Goal: Task Accomplishment & Management: Manage account settings

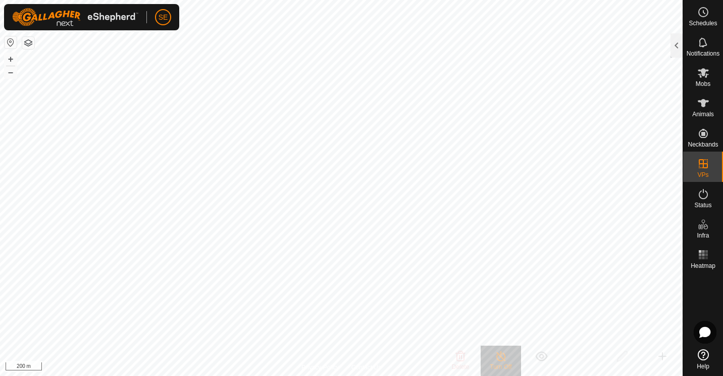
scroll to position [2256, 0]
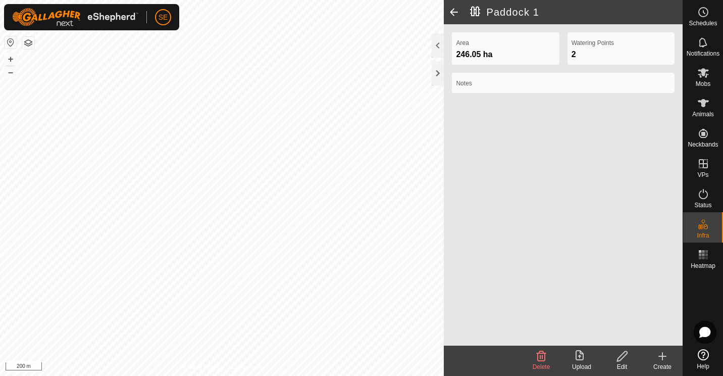
click at [621, 103] on div "Area 246.05 ha Watering Points 2 Notes" at bounding box center [563, 184] width 239 height 321
click at [436, 67] on div at bounding box center [438, 73] width 12 height 24
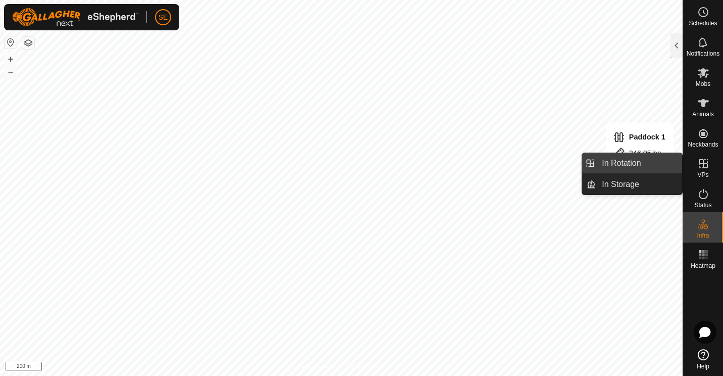
click at [623, 163] on link "In Rotation" at bounding box center [639, 163] width 86 height 20
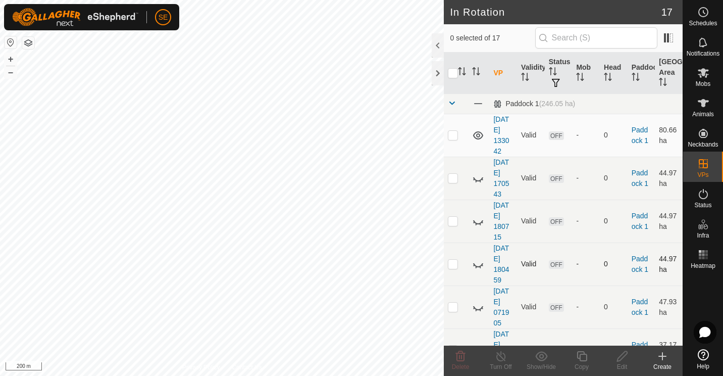
drag, startPoint x: 575, startPoint y: 164, endPoint x: 570, endPoint y: 243, distance: 79.0
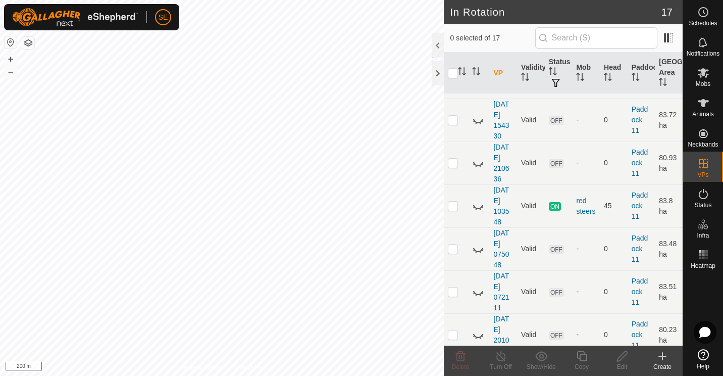
scroll to position [385, 0]
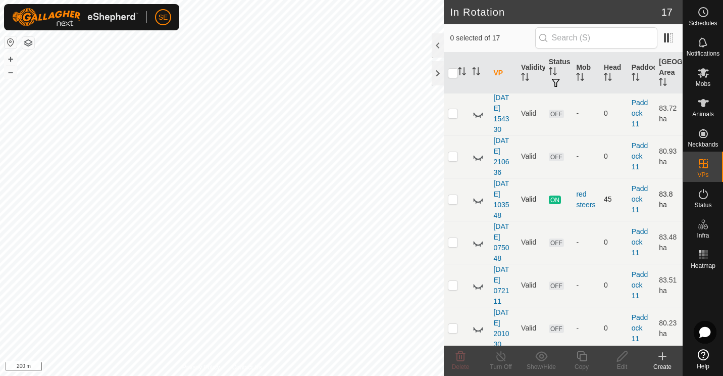
click at [450, 202] on p-checkbox at bounding box center [453, 199] width 10 height 8
checkbox input "true"
click at [476, 202] on icon at bounding box center [477, 203] width 2 height 2
click at [504, 363] on div "Turn Off" at bounding box center [501, 366] width 40 height 9
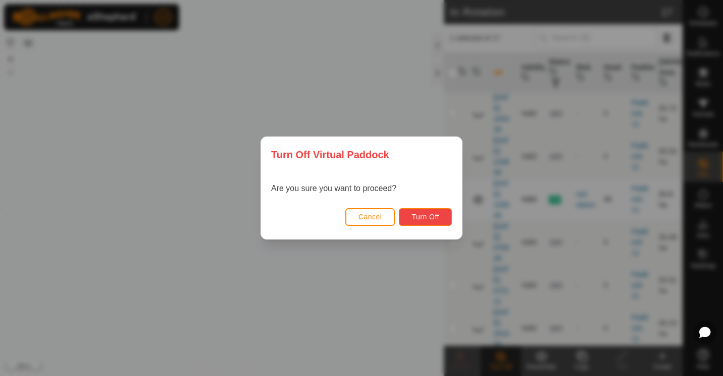
click at [425, 216] on span "Turn Off" at bounding box center [426, 217] width 28 height 8
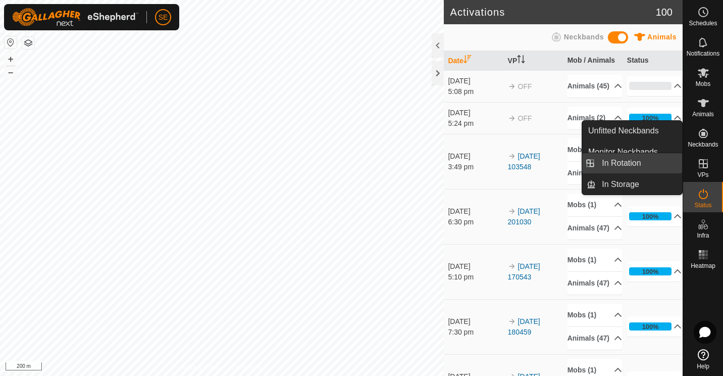
click at [643, 164] on link "In Rotation" at bounding box center [639, 163] width 86 height 20
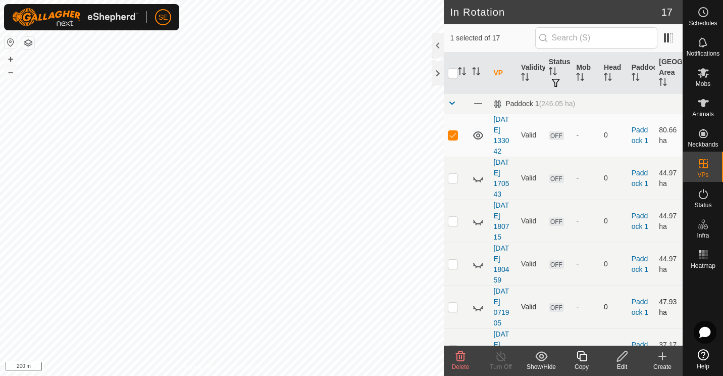
checkbox input "false"
checkbox input "true"
click at [501, 354] on icon at bounding box center [501, 356] width 9 height 10
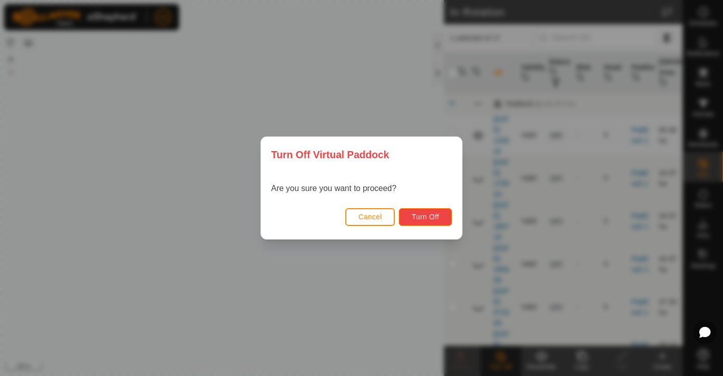
click at [430, 216] on span "Turn Off" at bounding box center [426, 217] width 28 height 8
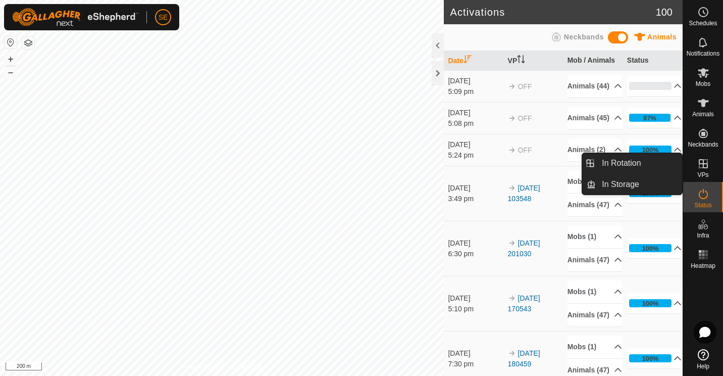
click at [702, 165] on icon at bounding box center [704, 164] width 12 height 12
click at [637, 160] on link "In Rotation" at bounding box center [639, 163] width 86 height 20
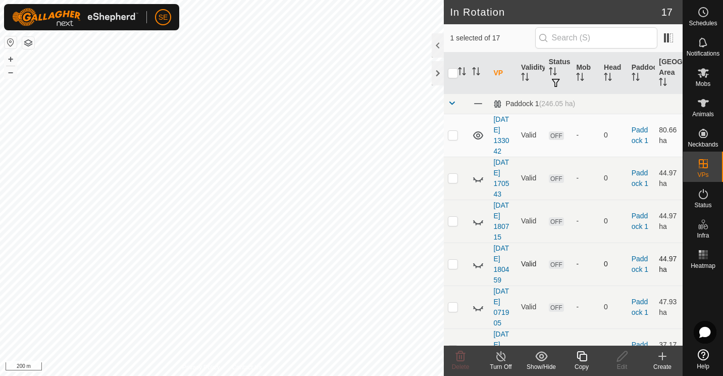
checkbox input "true"
checkbox input "false"
checkbox input "true"
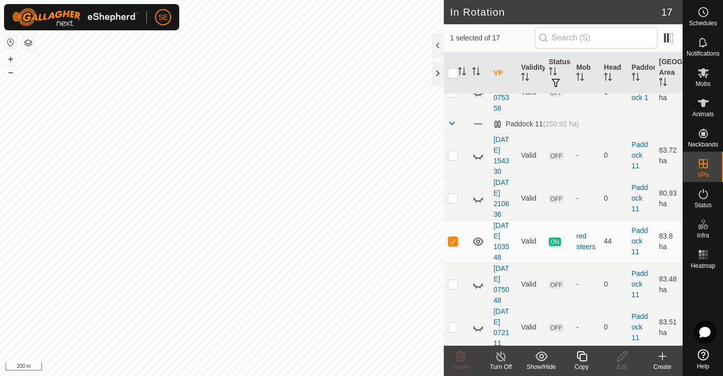
scroll to position [361, 0]
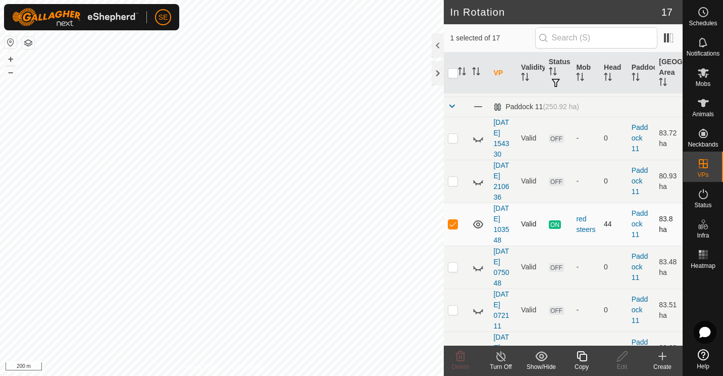
checkbox input "true"
checkbox input "false"
